Goal: Task Accomplishment & Management: Complete application form

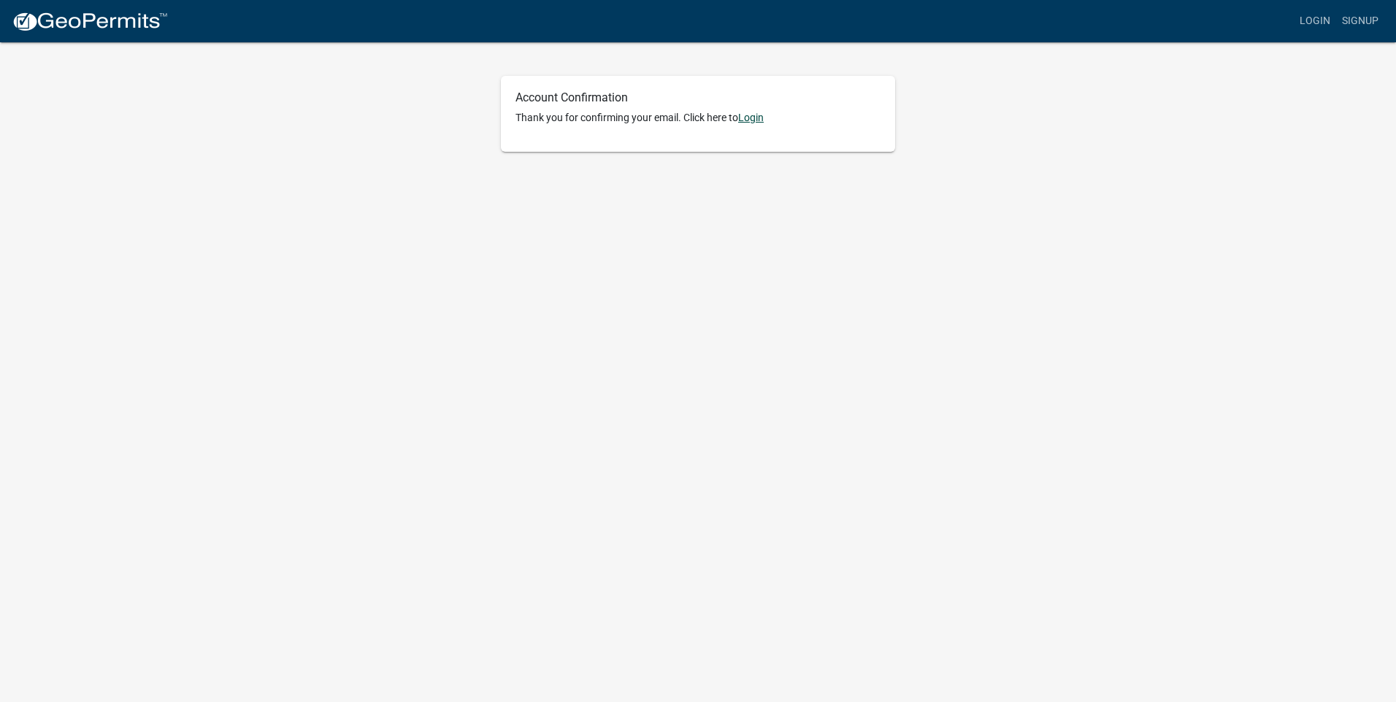
click at [759, 115] on link "Login" at bounding box center [751, 118] width 26 height 12
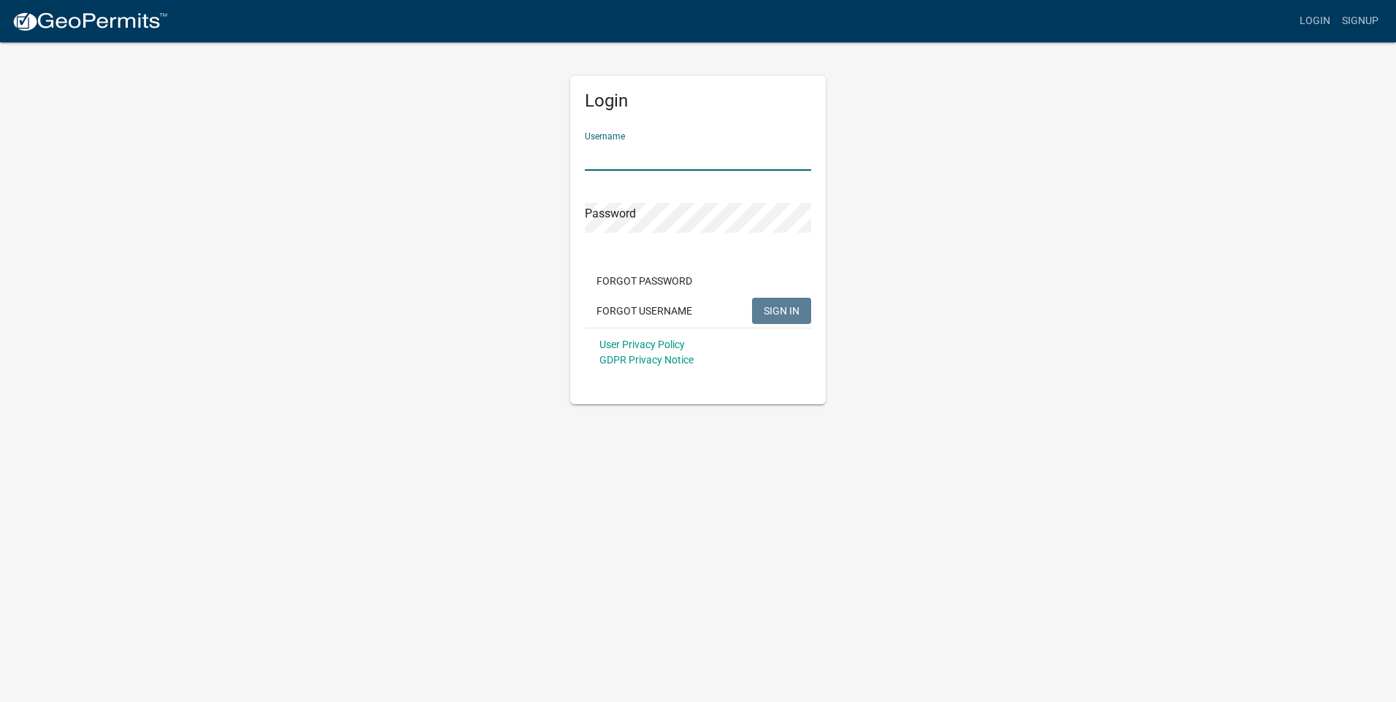
click at [691, 160] on input "Username" at bounding box center [698, 156] width 226 height 30
type input "EmmieScheffler-RiceSWCD"
click at [752, 298] on button "SIGN IN" at bounding box center [781, 311] width 59 height 26
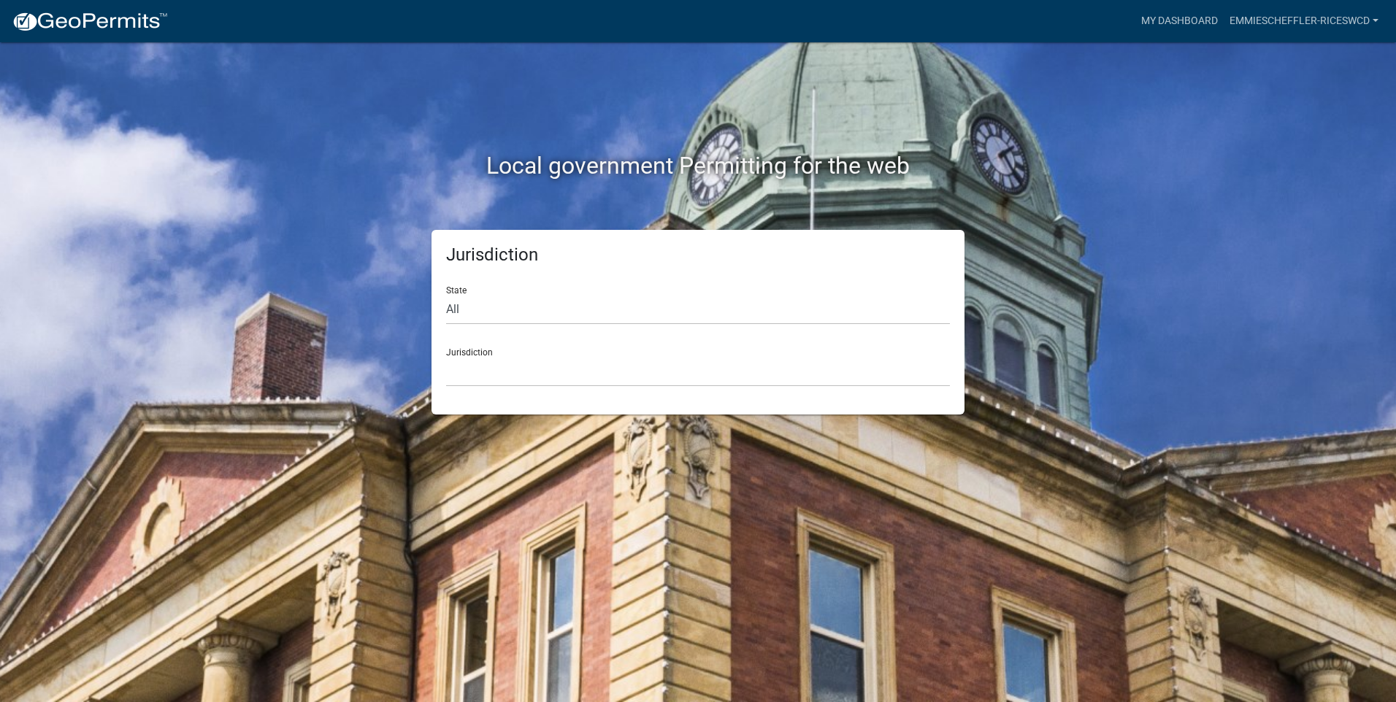
click at [505, 289] on div "State All [US_STATE] [US_STATE] [US_STATE] [US_STATE] [US_STATE] [US_STATE] [US…" at bounding box center [698, 299] width 504 height 50
click at [502, 307] on select "All [US_STATE] [US_STATE] [US_STATE] [US_STATE] [US_STATE] [US_STATE] [US_STATE…" at bounding box center [698, 310] width 504 height 30
select select "[US_STATE]"
click at [446, 295] on select "All [US_STATE] [US_STATE] [US_STATE] [US_STATE] [US_STATE] [US_STATE] [US_STATE…" at bounding box center [698, 310] width 504 height 30
click at [513, 369] on select "[GEOGRAPHIC_DATA], [US_STATE] [GEOGRAPHIC_DATA], [US_STATE] [GEOGRAPHIC_DATA], …" at bounding box center [698, 372] width 504 height 30
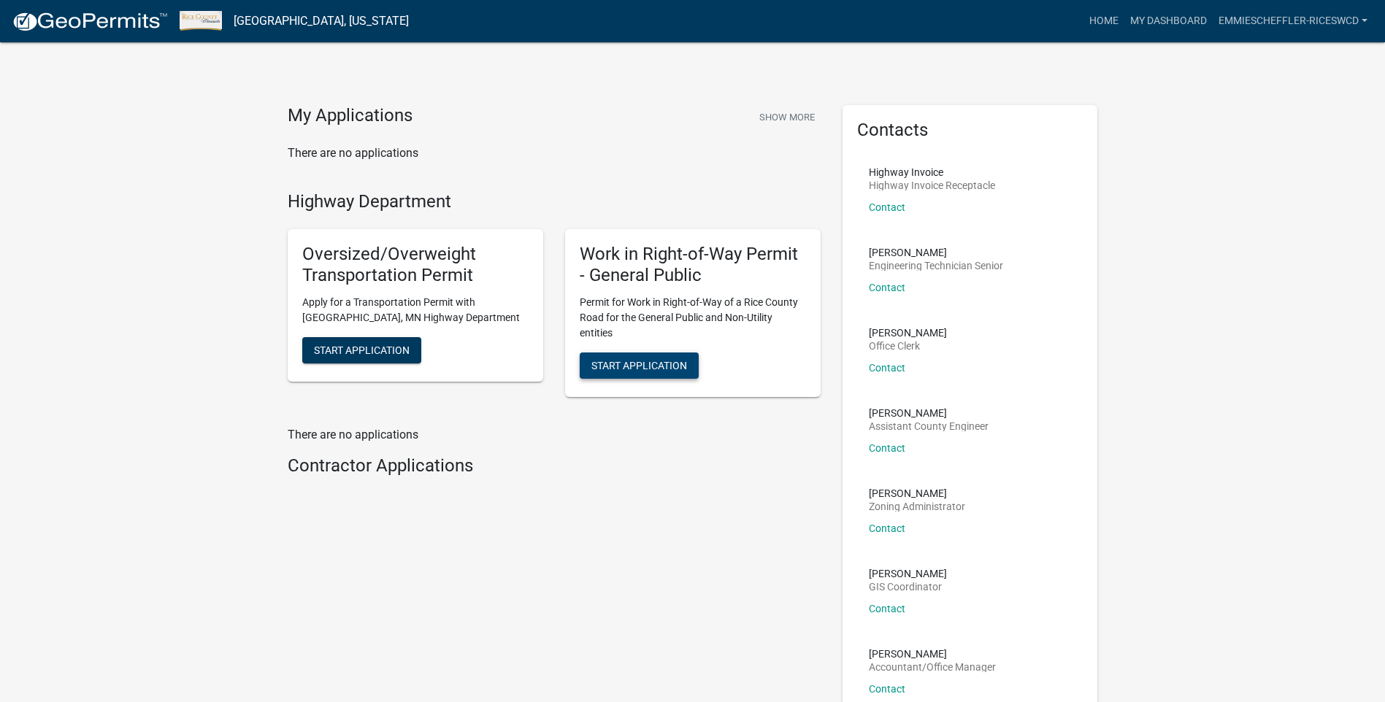
click at [659, 362] on span "Start Application" at bounding box center [639, 365] width 96 height 12
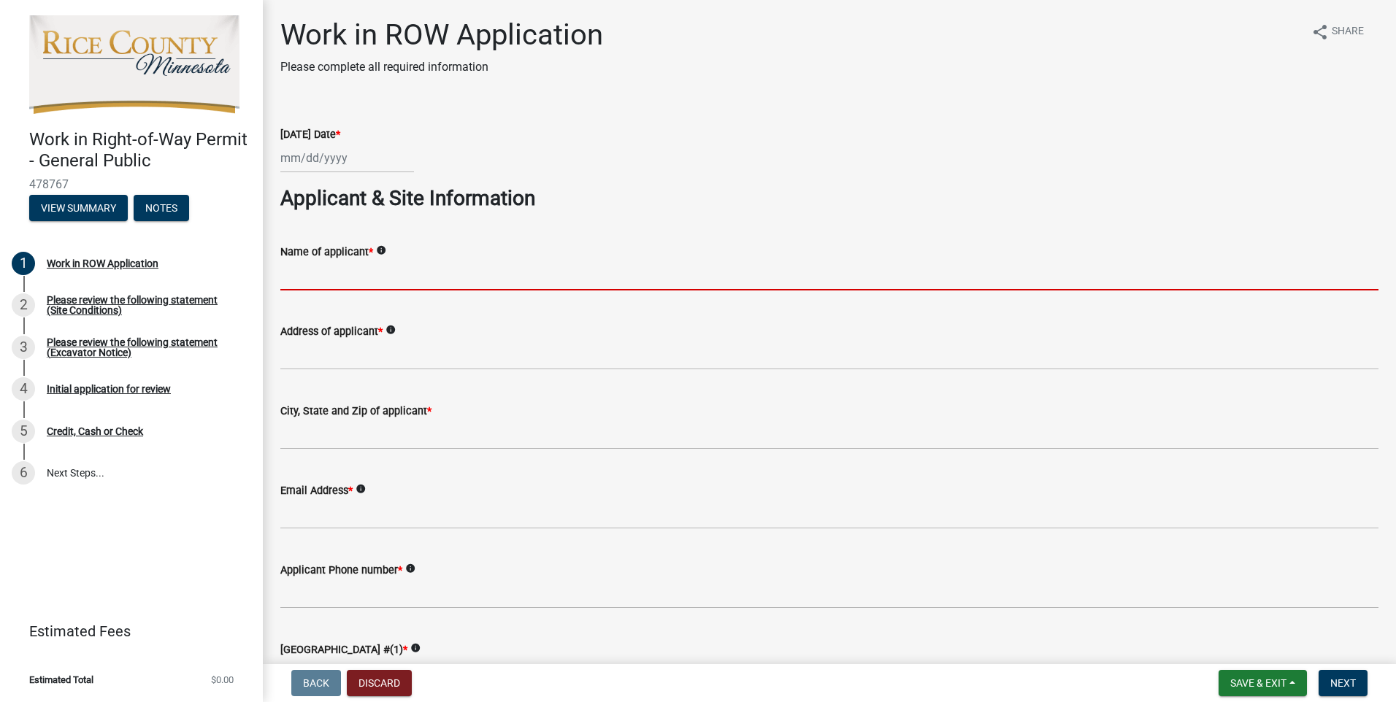
click at [339, 274] on input "Name of applicant *" at bounding box center [829, 276] width 1098 height 30
click at [512, 249] on div "Name of applicant * info" at bounding box center [829, 252] width 1098 height 18
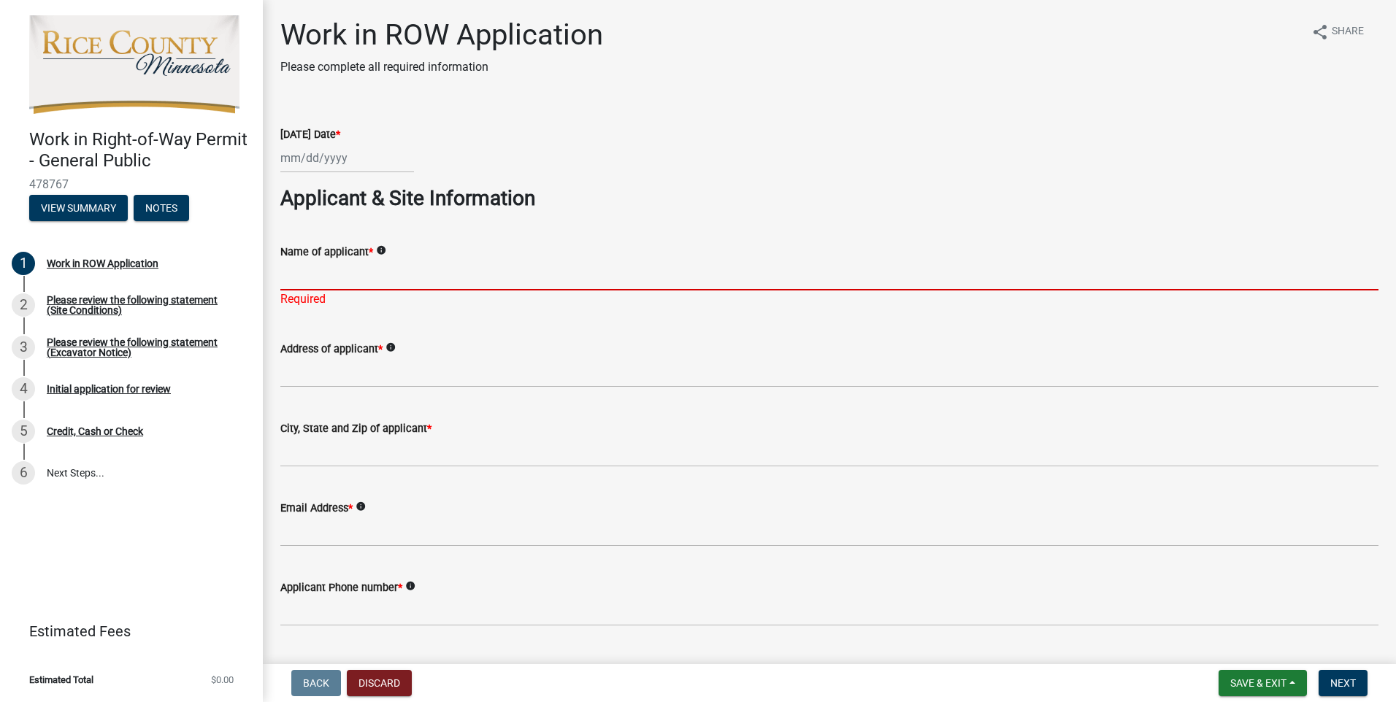
click at [525, 276] on input "Name of applicant *" at bounding box center [829, 276] width 1098 height 30
click at [114, 296] on div "Please review the following statement (Site Conditions)" at bounding box center [143, 305] width 193 height 20
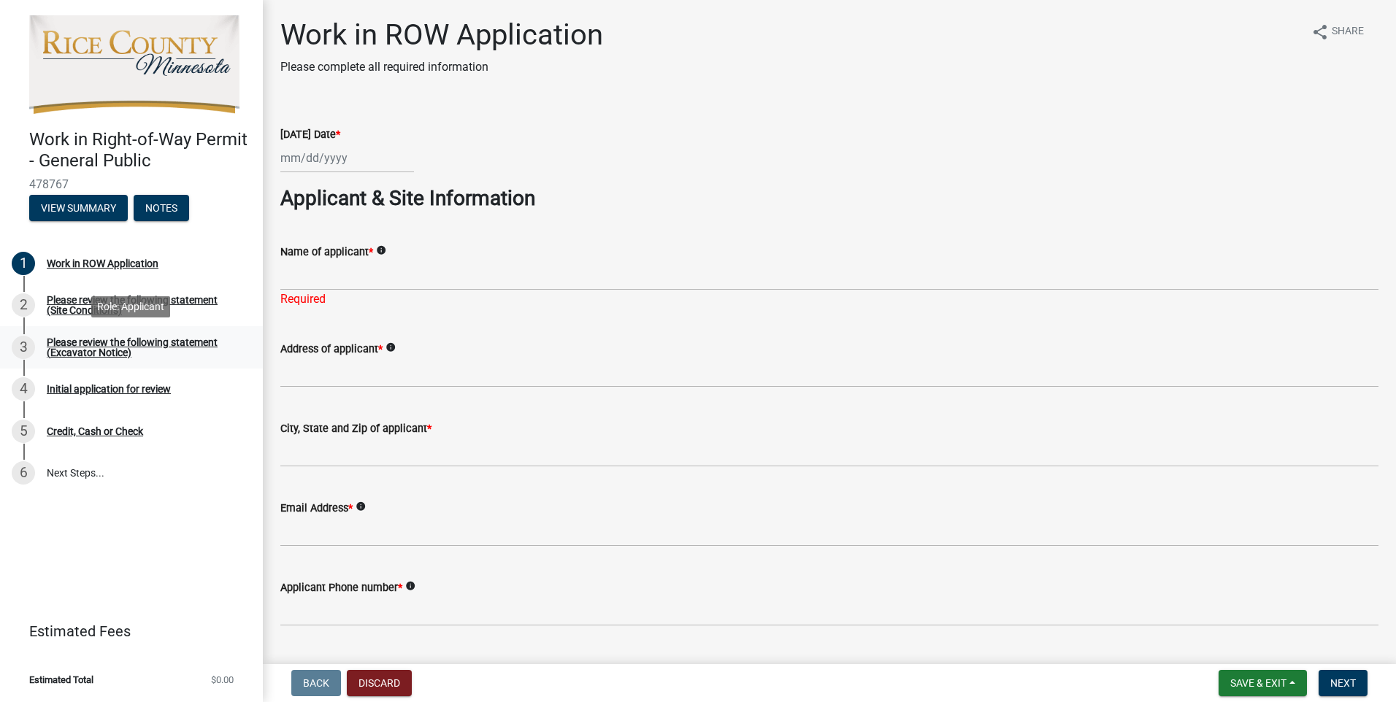
click at [112, 341] on div "Please review the following statement (Excavator Notice)" at bounding box center [143, 347] width 193 height 20
click at [108, 388] on div "Initial application for review" at bounding box center [109, 389] width 124 height 10
click at [1362, 683] on button "Next" at bounding box center [1342, 683] width 49 height 26
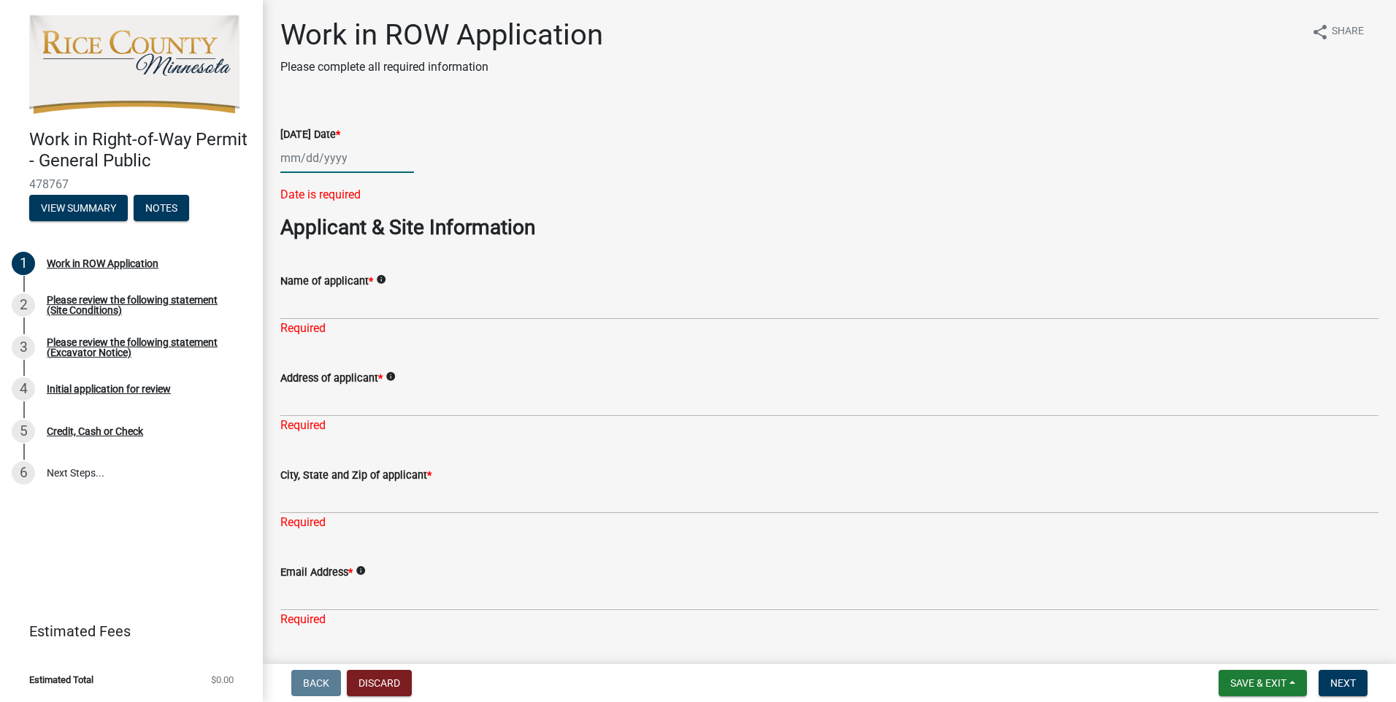
click at [331, 155] on div at bounding box center [347, 158] width 134 height 30
select select "9"
select select "2025"
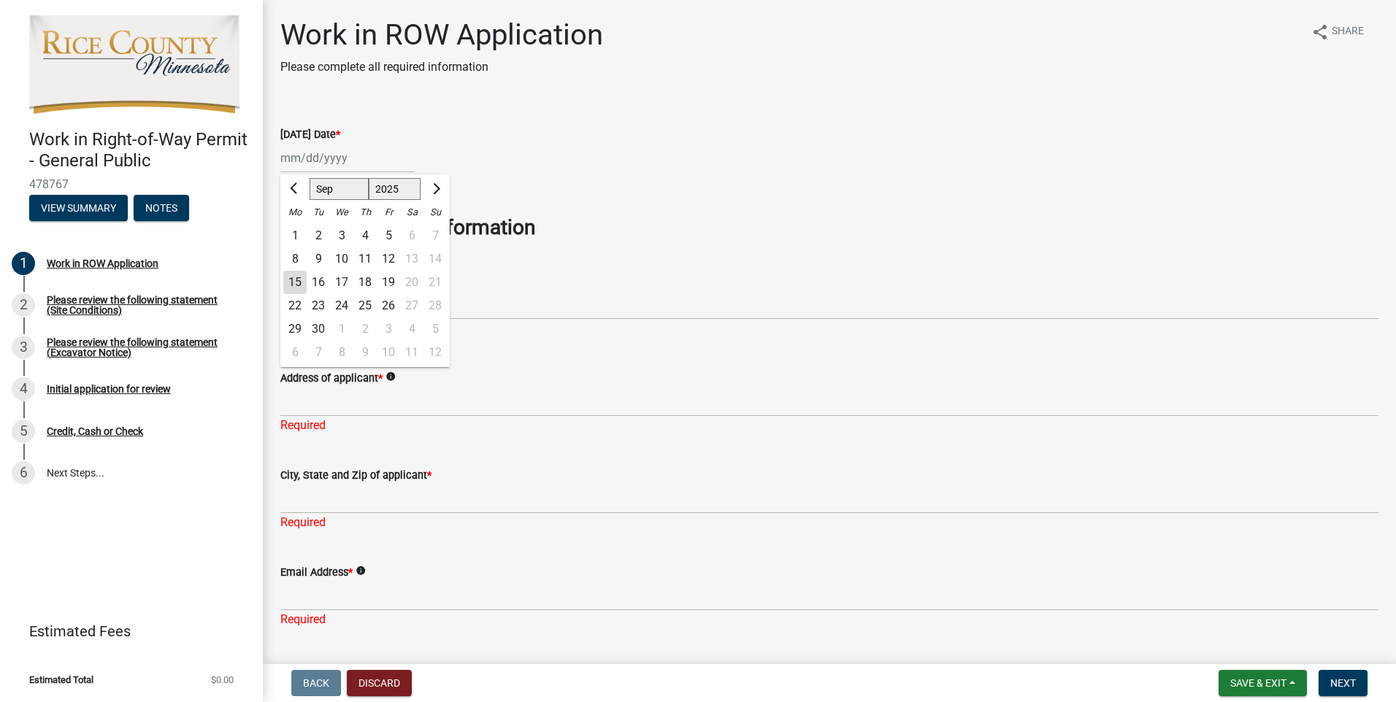
click at [300, 281] on div "15" at bounding box center [294, 282] width 23 height 23
type input "[DATE]"
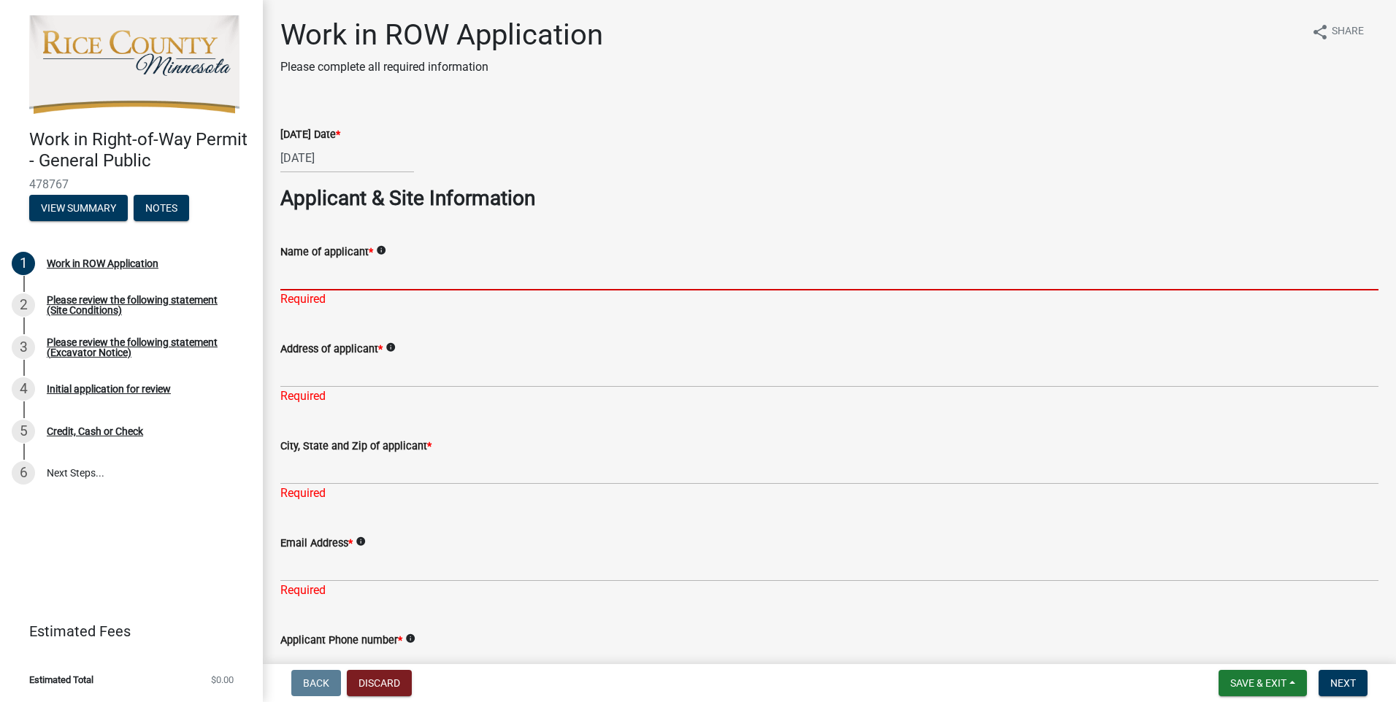
click at [318, 275] on input "Name of applicant *" at bounding box center [829, 276] width 1098 height 30
click at [643, 265] on input "Name of applicant *" at bounding box center [829, 276] width 1098 height 30
click at [96, 210] on button "View Summary" at bounding box center [78, 208] width 99 height 26
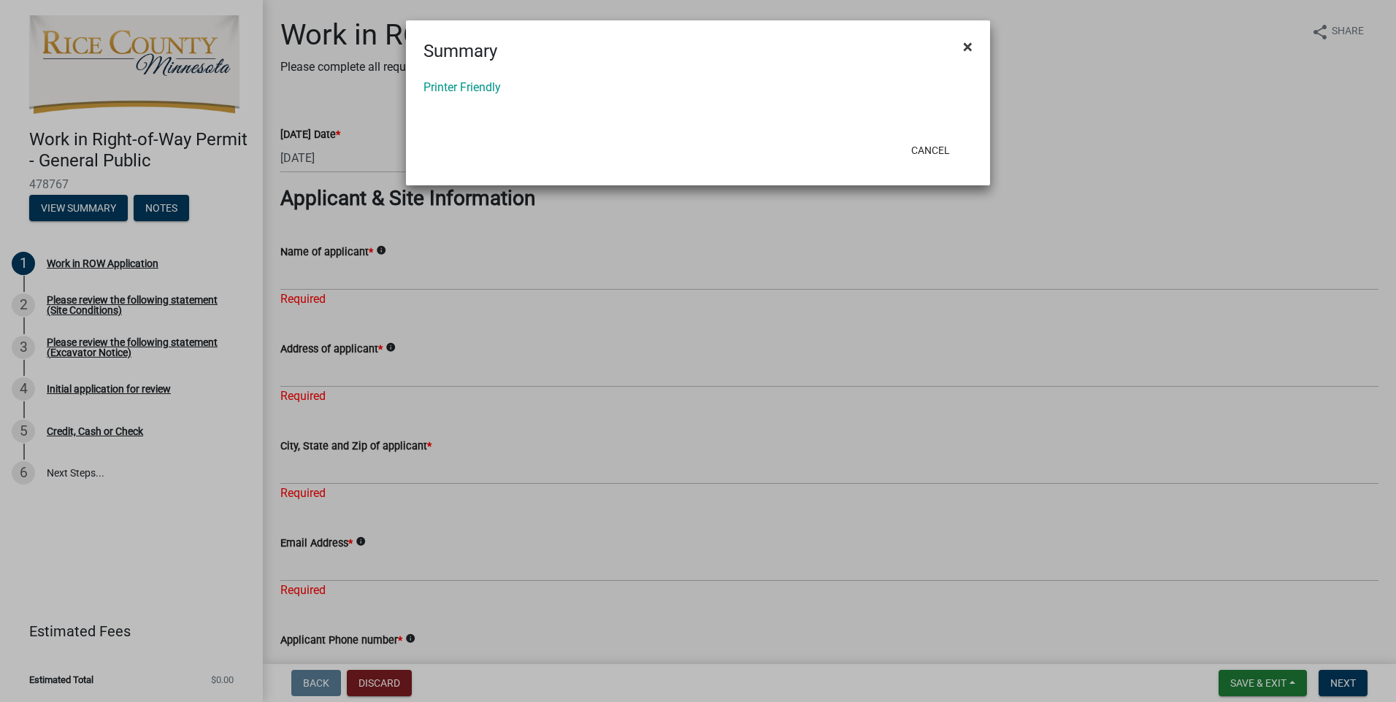
click at [964, 50] on span "×" at bounding box center [967, 47] width 9 height 20
